Goal: Information Seeking & Learning: Check status

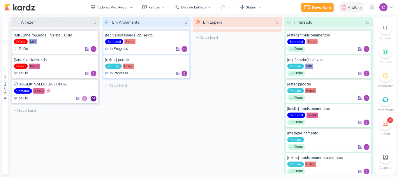
click at [386, 28] on icon at bounding box center [385, 28] width 5 height 5
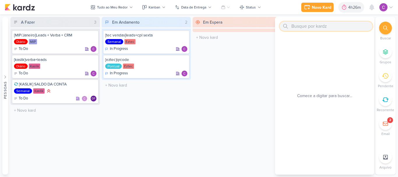
click at [336, 27] on input "text" at bounding box center [326, 26] width 93 height 9
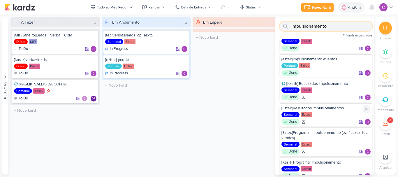
scroll to position [87, 0]
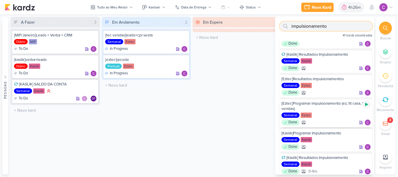
type input "impulsionamento"
click at [365, 104] on icon at bounding box center [366, 104] width 3 height 3
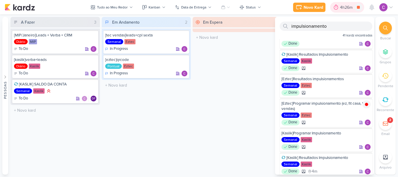
click at [341, 9] on div "4h26m" at bounding box center [347, 7] width 14 height 6
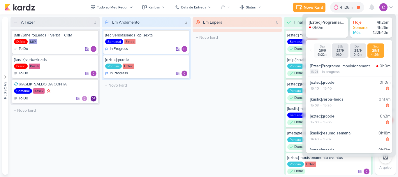
click at [316, 73] on div "16:21" at bounding box center [314, 71] width 8 height 5
select select "16"
select select "21"
click at [311, 78] on select "00 01 02 03 04 05 06 07 08 09 10 11 12 13 14 15 16 17 18 19 20 21 22 23" at bounding box center [314, 79] width 8 height 7
select select "15"
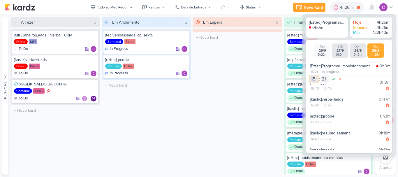
click at [310, 76] on select "00 01 02 03 04 05 06 07 08 09 10 11 12 13 14 15 16 17 18 19 20 21 22 23" at bounding box center [314, 79] width 8 height 7
click at [324, 76] on select "00 01 02 03 04 05 06 07 08 09 10 11 12 13 14 15 16 17 18 19 20 21 22 23 24 25 2…" at bounding box center [325, 79] width 8 height 7
select select "51"
click at [321, 76] on select "00 01 02 03 04 05 06 07 08 09 10 11 12 13 14 15 16 17 18 19 20 21 22 23 24 25 2…" at bounding box center [325, 79] width 8 height 7
click at [335, 78] on icon at bounding box center [333, 79] width 3 height 3
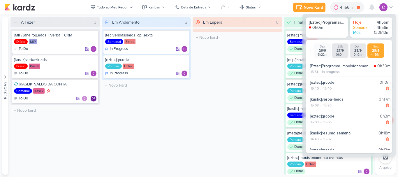
click at [234, 85] on div "Em Espera 0 O título do kard deve ter menos que 100 caracteres" at bounding box center [238, 96] width 90 height 158
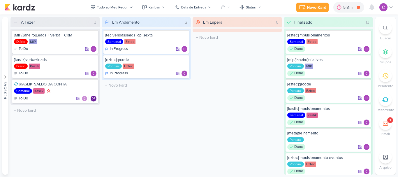
click at [213, 97] on div "Em Espera 0 O título do kard deve ter menos que 100 caracteres" at bounding box center [238, 96] width 90 height 158
